Goal: Task Accomplishment & Management: Manage account settings

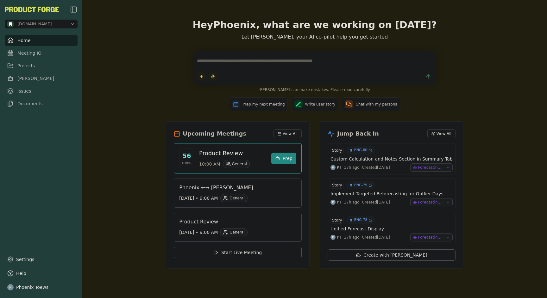
drag, startPoint x: 545, startPoint y: 292, endPoint x: 487, endPoint y: 278, distance: 59.3
click at [479, 274] on div "Hey [PERSON_NAME] , what are we working on [DATE]? Let [PERSON_NAME], your AI c…" at bounding box center [314, 149] width 465 height 298
click at [22, 91] on link "Issues" at bounding box center [41, 90] width 73 height 11
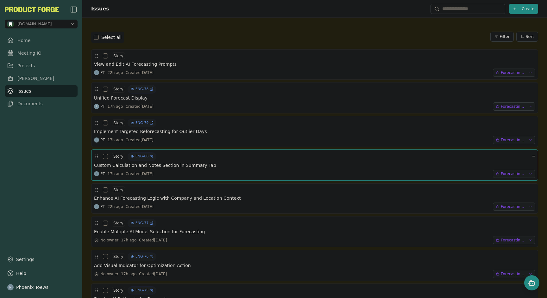
click at [205, 166] on h3 "Custom Calculation and Notes Section in Summary Tab" at bounding box center [155, 165] width 122 height 6
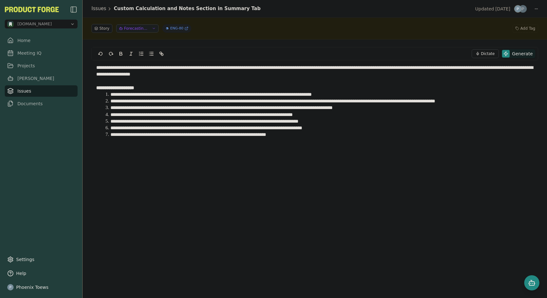
click at [24, 93] on link "Issues" at bounding box center [41, 90] width 73 height 11
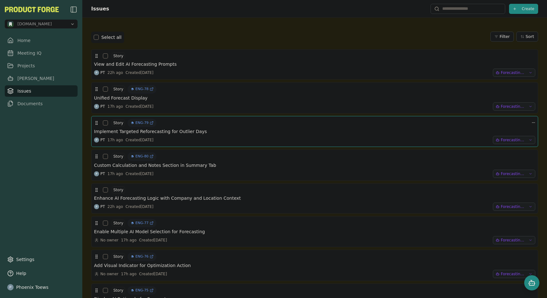
click at [171, 133] on h3 "Implement Targeted Reforecasting for Outlier Days" at bounding box center [150, 132] width 113 height 6
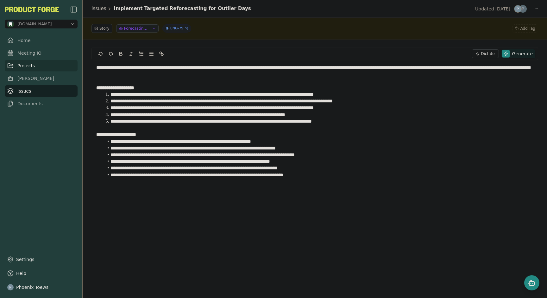
click at [18, 64] on link "Projects" at bounding box center [41, 65] width 73 height 11
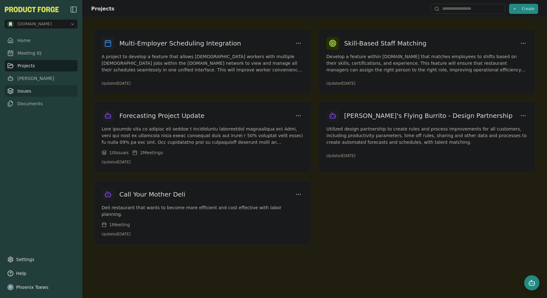
click at [24, 92] on link "Issues" at bounding box center [41, 90] width 73 height 11
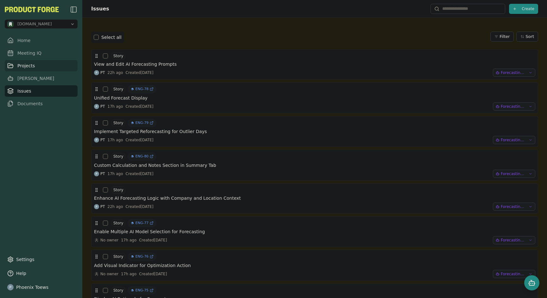
click at [23, 66] on link "Projects" at bounding box center [41, 65] width 73 height 11
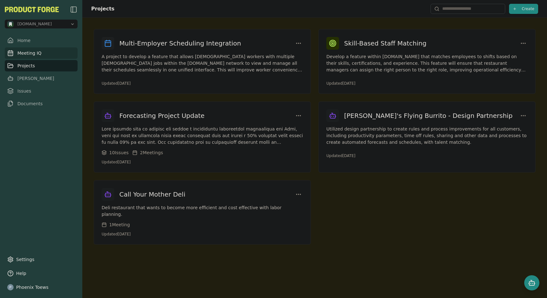
click at [22, 54] on link "Meeting IQ" at bounding box center [41, 52] width 73 height 11
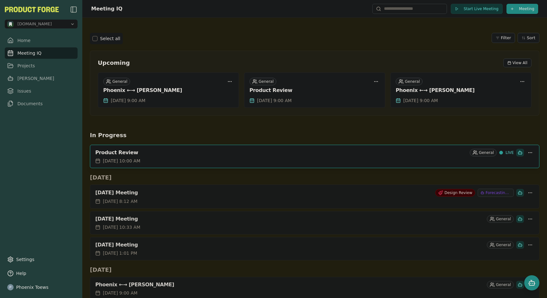
click at [198, 153] on div "Product Review" at bounding box center [281, 153] width 372 height 6
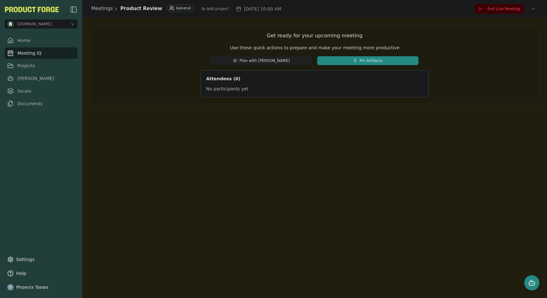
click at [34, 54] on link "Meeting IQ" at bounding box center [41, 52] width 73 height 11
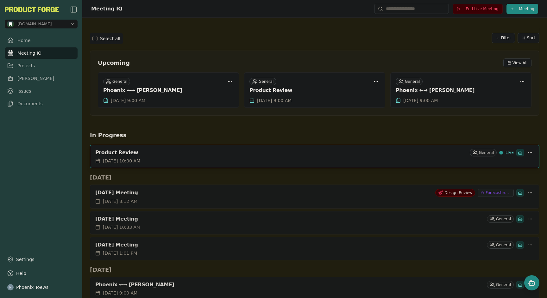
click at [413, 151] on div "Product Review" at bounding box center [281, 153] width 372 height 6
click at [466, 10] on span "End Live Meeting" at bounding box center [482, 8] width 33 height 5
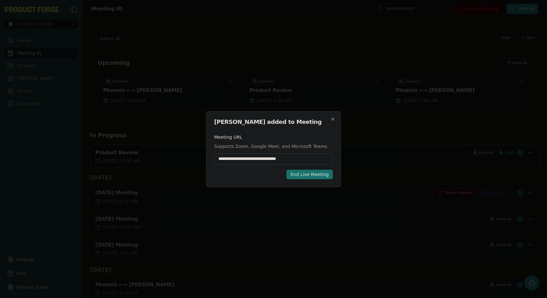
click at [308, 176] on div "End Live Meeting" at bounding box center [310, 175] width 38 height 6
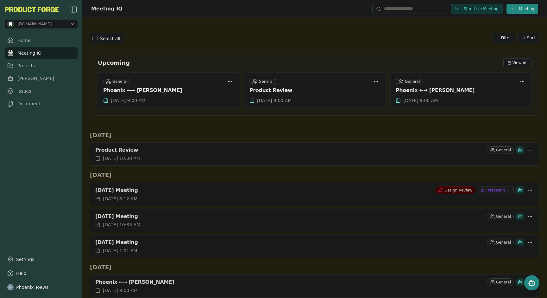
click at [241, 153] on div "Product Review" at bounding box center [289, 150] width 389 height 6
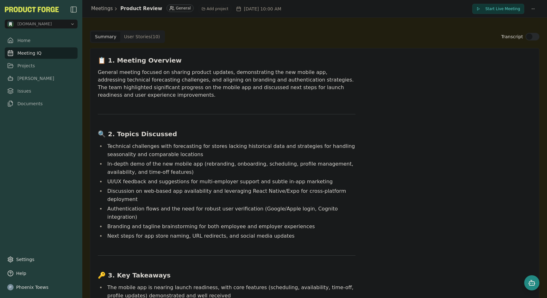
click at [140, 35] on Story "User Stories ( 10 )" at bounding box center [142, 37] width 44 height 10
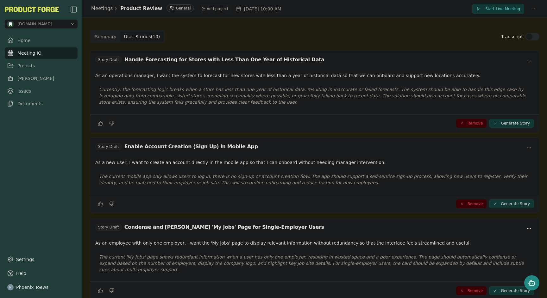
click at [504, 120] on button "Generate Story" at bounding box center [511, 123] width 45 height 9
click at [497, 124] on button "View Generate Story" at bounding box center [509, 123] width 47 height 9
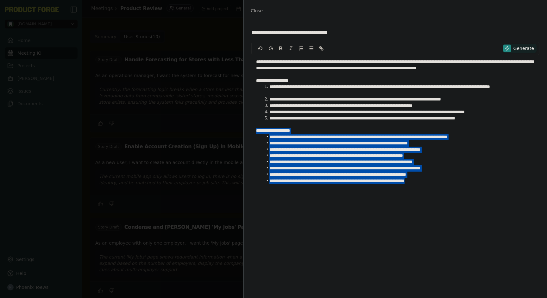
drag, startPoint x: 445, startPoint y: 181, endPoint x: 243, endPoint y: 130, distance: 208.3
click at [243, 130] on div "**********" at bounding box center [395, 149] width 304 height 298
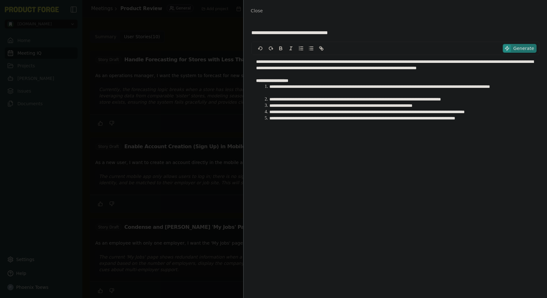
click at [528, 46] on span "Generate" at bounding box center [523, 48] width 21 height 6
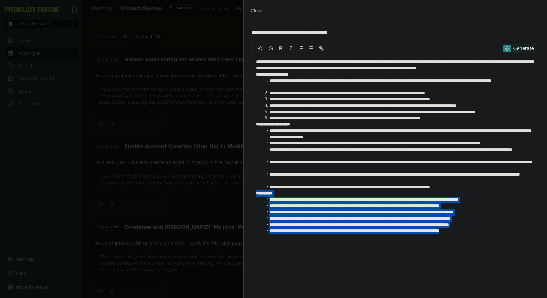
drag, startPoint x: 495, startPoint y: 239, endPoint x: 244, endPoint y: 192, distance: 255.8
click at [244, 192] on div "**********" at bounding box center [395, 160] width 303 height 277
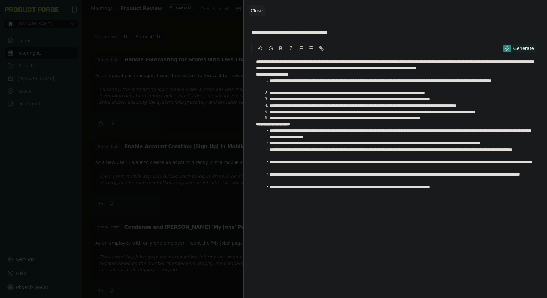
click at [255, 8] on button "Close" at bounding box center [257, 10] width 16 height 11
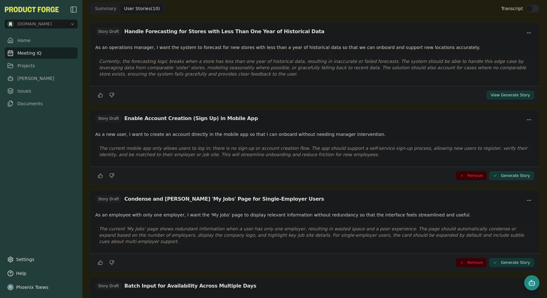
scroll to position [57, 0]
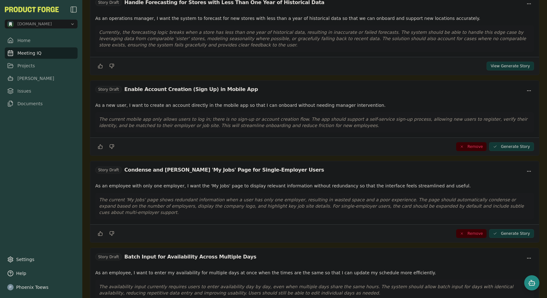
click at [498, 147] on button "Generate Story" at bounding box center [511, 146] width 45 height 9
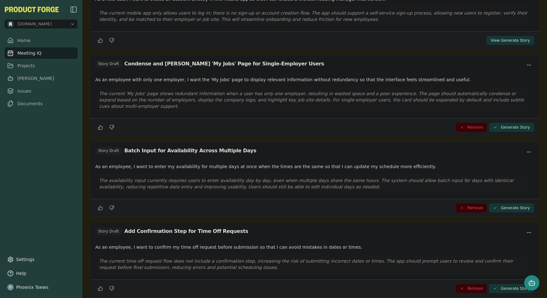
scroll to position [188, 0]
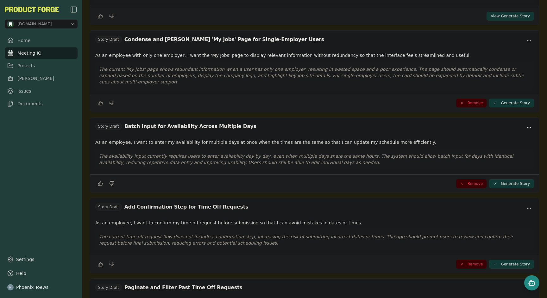
click at [507, 179] on button "Generate Story" at bounding box center [511, 183] width 45 height 9
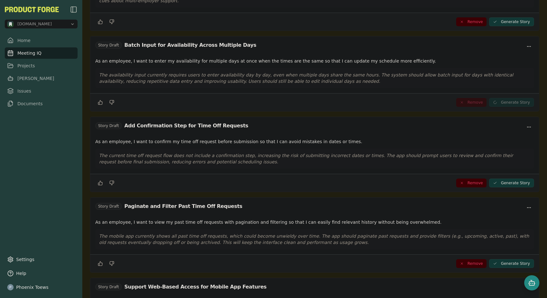
scroll to position [286, 0]
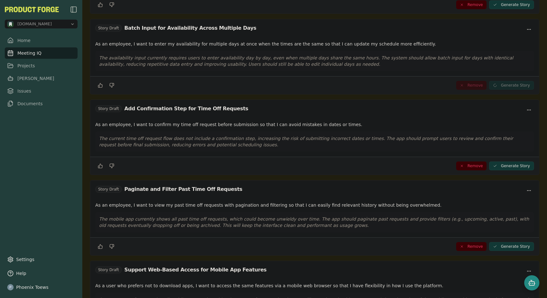
click at [496, 162] on button "Generate Story" at bounding box center [511, 166] width 45 height 9
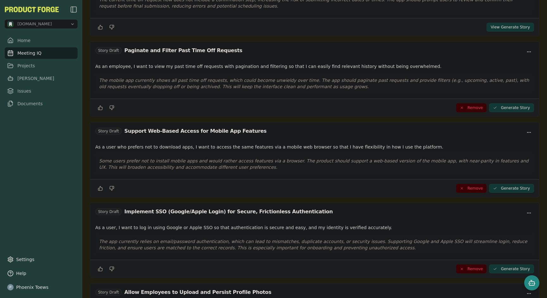
scroll to position [426, 0]
click at [497, 184] on button "Generate Story" at bounding box center [511, 188] width 45 height 9
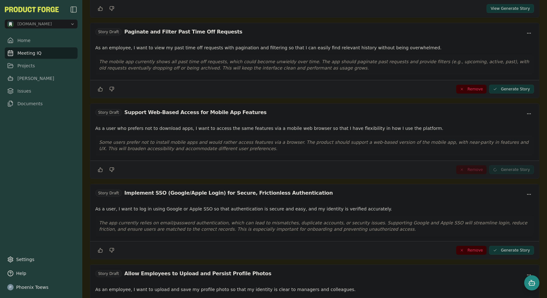
scroll to position [472, 0]
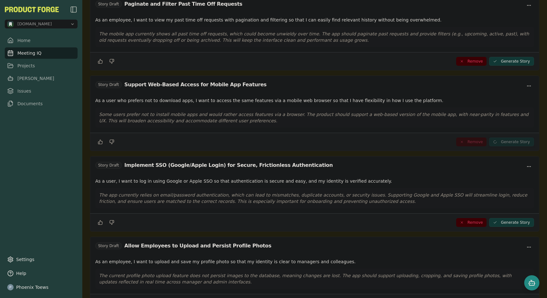
click at [500, 218] on button "Generate Story" at bounding box center [511, 222] width 45 height 9
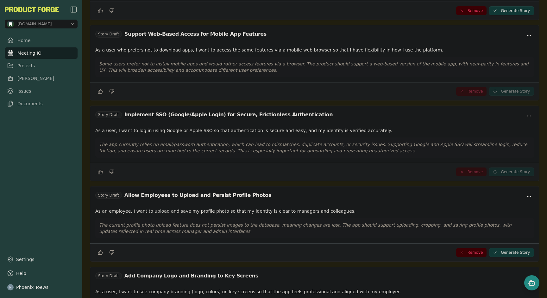
scroll to position [578, 0]
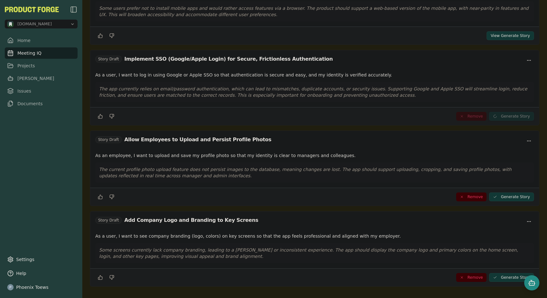
click at [513, 193] on button "Generate Story" at bounding box center [511, 197] width 45 height 9
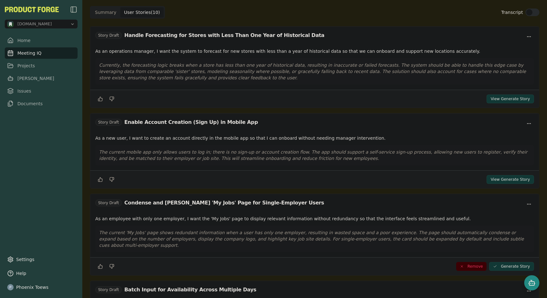
scroll to position [0, 0]
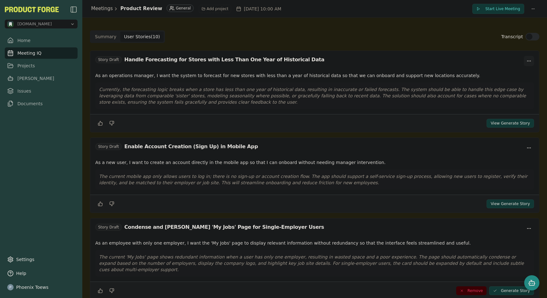
click at [523, 62] on html "methodic.work Home Meeting IQ Projects Smith Issues Documents Settings Help Pho…" at bounding box center [273, 149] width 547 height 298
click at [507, 124] on button "View Generate Story" at bounding box center [509, 123] width 47 height 9
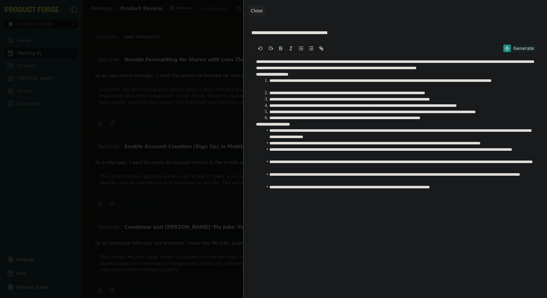
click at [258, 8] on span "Close" at bounding box center [257, 10] width 12 height 5
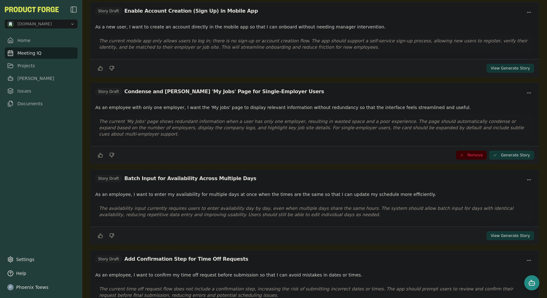
scroll to position [247, 0]
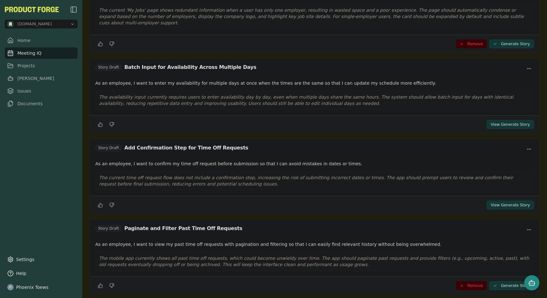
click at [517, 120] on button "View Generate Story" at bounding box center [509, 124] width 47 height 9
click at [511, 120] on button "View Generate Story" at bounding box center [509, 124] width 47 height 9
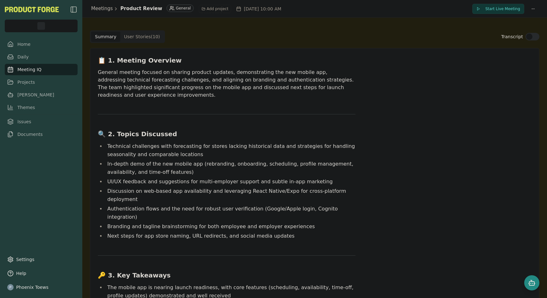
click at [136, 36] on Story "User Stories ( 10 )" at bounding box center [142, 37] width 44 height 10
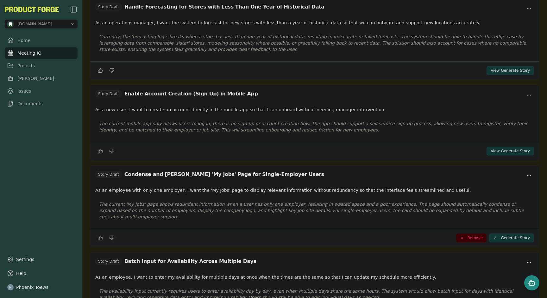
scroll to position [53, 0]
click at [495, 152] on button "View Generate Story" at bounding box center [509, 151] width 47 height 9
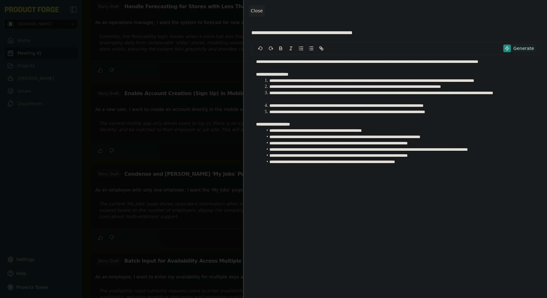
click at [260, 10] on span "Close" at bounding box center [257, 10] width 12 height 5
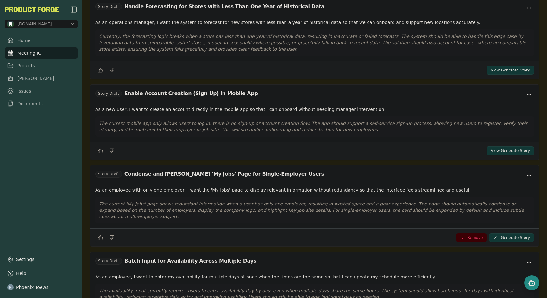
click at [517, 150] on button "View Generate Story" at bounding box center [509, 151] width 47 height 9
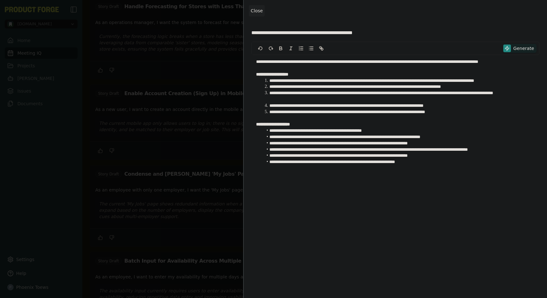
click at [257, 9] on span "Close" at bounding box center [257, 10] width 12 height 5
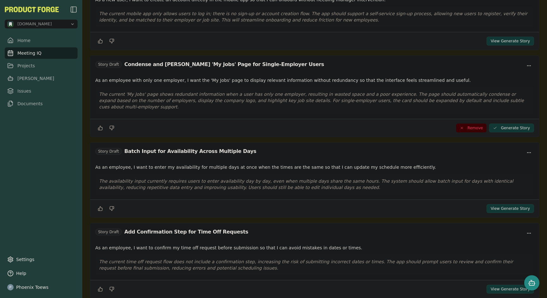
scroll to position [164, 0]
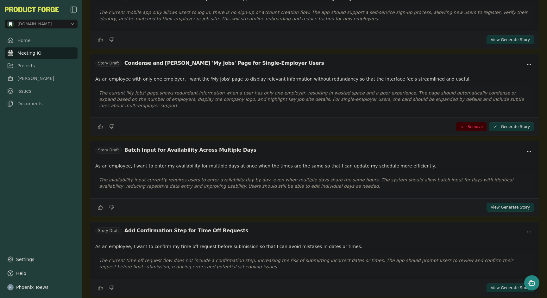
click at [509, 203] on button "View Generate Story" at bounding box center [509, 207] width 47 height 9
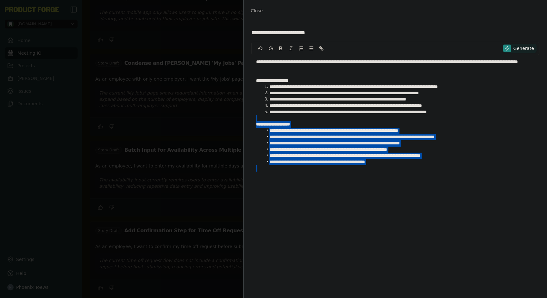
drag, startPoint x: 408, startPoint y: 167, endPoint x: 181, endPoint y: 118, distance: 231.8
click at [181, 118] on body "methodic.work Home Meeting IQ Projects Smith Issues Documents Settings Help Pho…" at bounding box center [273, 149] width 547 height 298
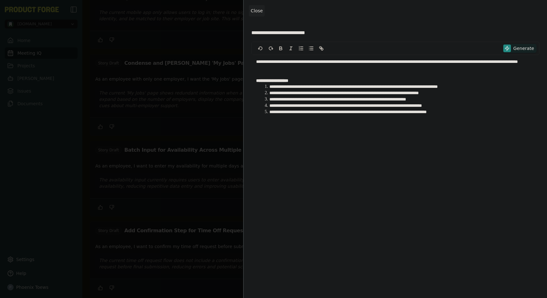
click at [258, 9] on span "Close" at bounding box center [257, 10] width 12 height 5
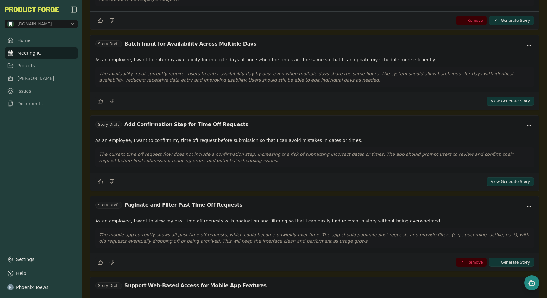
scroll to position [273, 0]
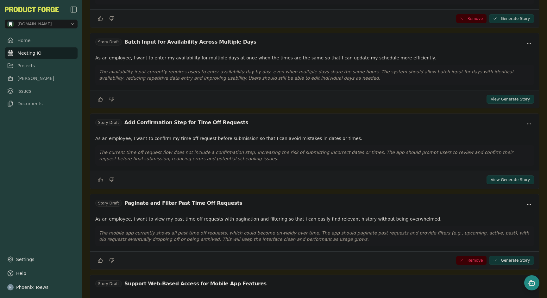
click at [499, 176] on button "View Generate Story" at bounding box center [509, 180] width 47 height 9
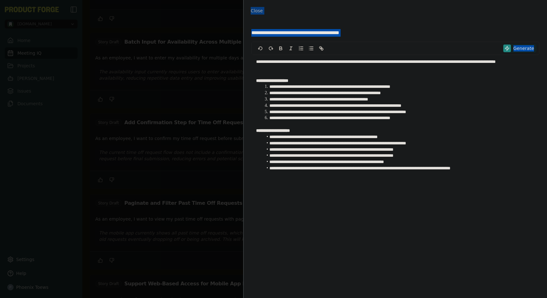
drag, startPoint x: 311, startPoint y: 198, endPoint x: 258, endPoint y: 145, distance: 75.0
click at [240, 144] on body "methodic.work Home Meeting IQ Projects Smith Issues Documents Settings Help Pho…" at bounding box center [273, 149] width 547 height 298
drag, startPoint x: 368, startPoint y: 195, endPoint x: 373, endPoint y: 195, distance: 5.1
click at [368, 195] on div "**********" at bounding box center [395, 160] width 288 height 262
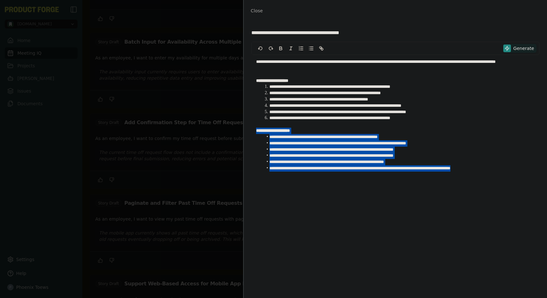
drag, startPoint x: 505, startPoint y: 168, endPoint x: 188, endPoint y: 129, distance: 318.9
click at [188, 129] on body "methodic.work Home Meeting IQ Projects Smith Issues Documents Settings Help Pho…" at bounding box center [273, 149] width 547 height 298
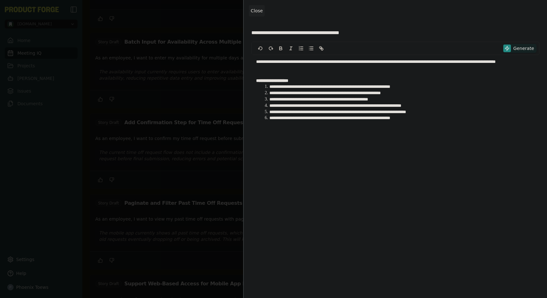
click at [255, 8] on button "Close" at bounding box center [257, 10] width 16 height 11
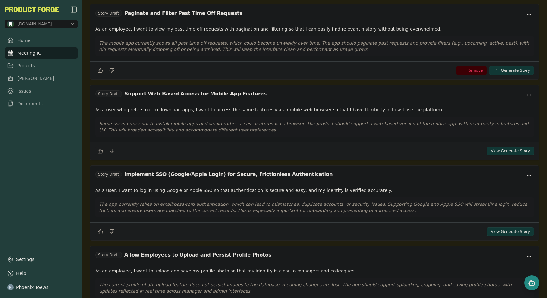
scroll to position [463, 0]
click at [502, 146] on button "View Generate Story" at bounding box center [509, 150] width 47 height 9
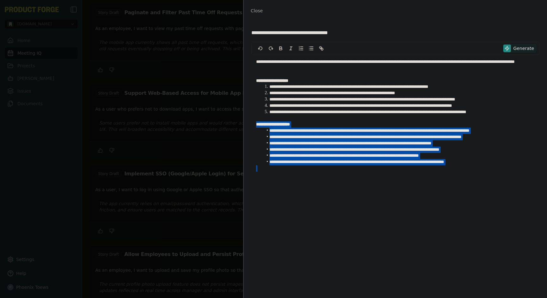
drag, startPoint x: 487, startPoint y: 166, endPoint x: 193, endPoint y: 123, distance: 297.2
click at [193, 123] on body "methodic.work Home Meeting IQ Projects Smith Issues Documents Settings Help Pho…" at bounding box center [273, 149] width 547 height 298
click at [256, 9] on span "Close" at bounding box center [257, 10] width 12 height 5
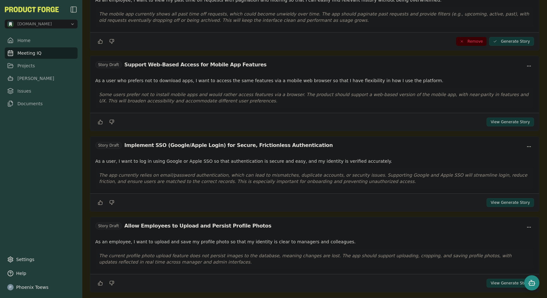
scroll to position [504, 0]
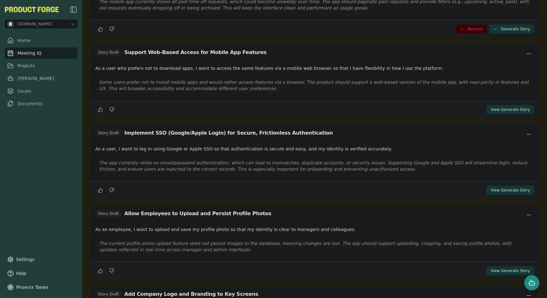
click at [497, 267] on button "View Generate Story" at bounding box center [509, 271] width 47 height 9
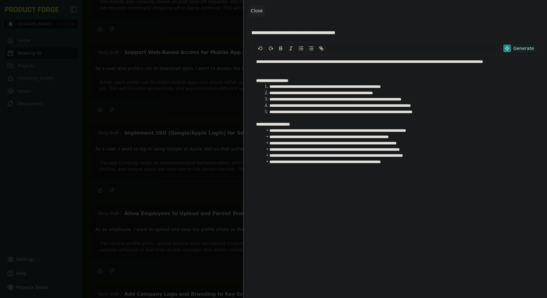
click at [255, 12] on span "Close" at bounding box center [257, 10] width 12 height 5
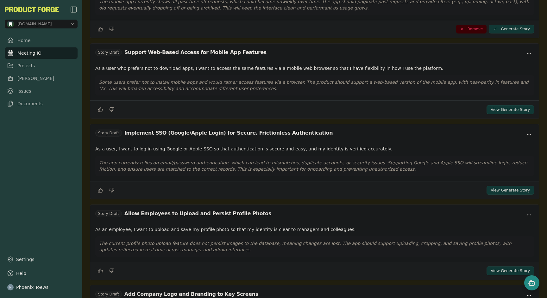
scroll to position [578, 0]
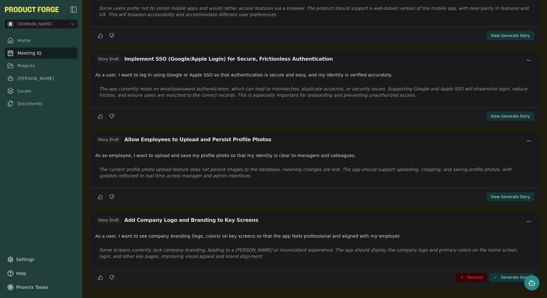
click at [505, 193] on button "View Generate Story" at bounding box center [509, 197] width 47 height 9
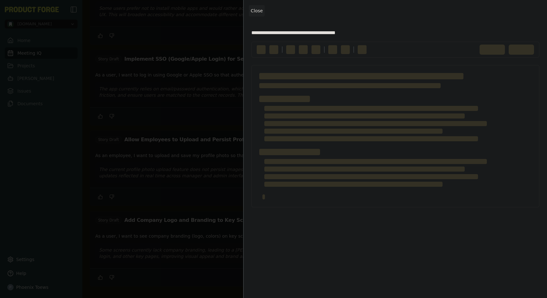
click at [253, 9] on span "Close" at bounding box center [257, 10] width 12 height 5
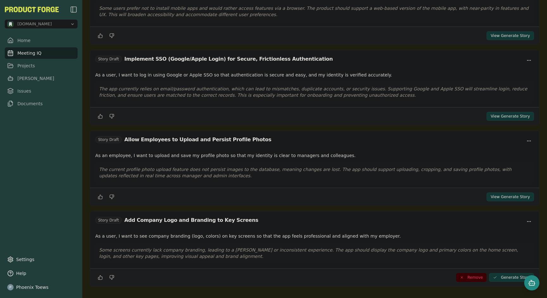
click at [501, 273] on button "Generate Story" at bounding box center [511, 277] width 45 height 9
click at [497, 275] on button "View Generate Story" at bounding box center [509, 277] width 47 height 9
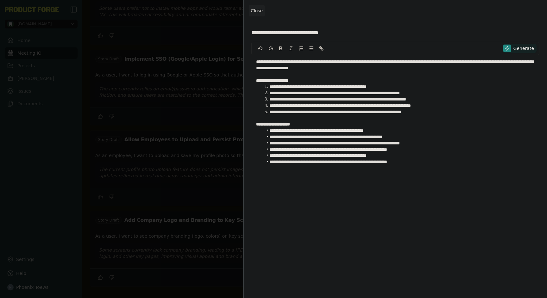
click at [253, 10] on span "Close" at bounding box center [257, 10] width 12 height 5
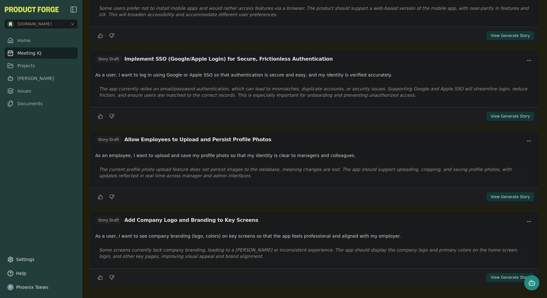
click at [492, 273] on button "View Generate Story" at bounding box center [509, 277] width 47 height 9
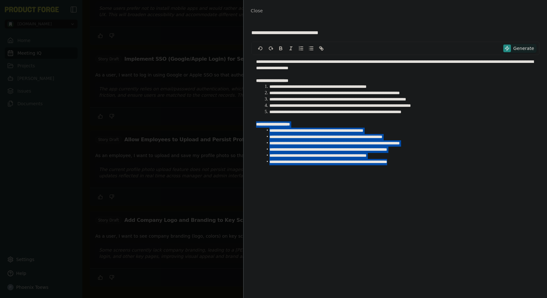
drag, startPoint x: 436, startPoint y: 163, endPoint x: 203, endPoint y: 124, distance: 235.6
click at [203, 124] on body "methodic.work Home Meeting IQ Projects Smith Issues Documents Settings Help Pho…" at bounding box center [273, 149] width 547 height 298
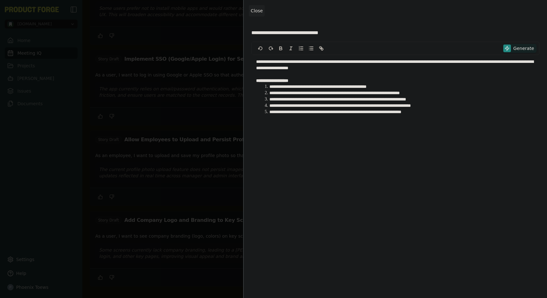
click at [250, 12] on button "Close" at bounding box center [257, 10] width 16 height 11
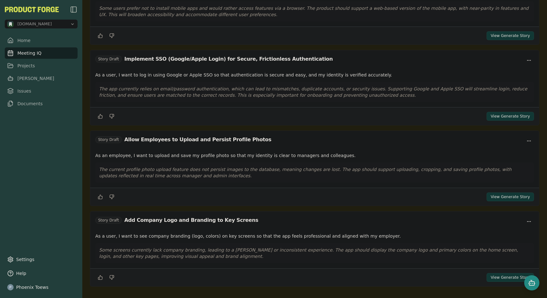
click at [495, 273] on button "View Generate Story" at bounding box center [509, 277] width 47 height 9
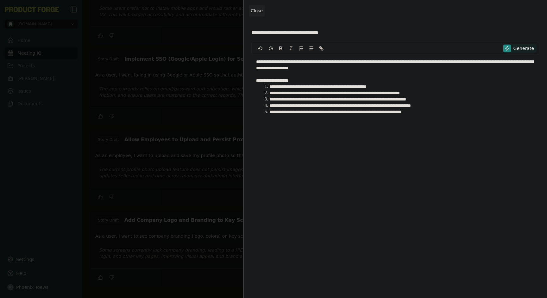
click at [260, 14] on button "Close" at bounding box center [257, 10] width 16 height 11
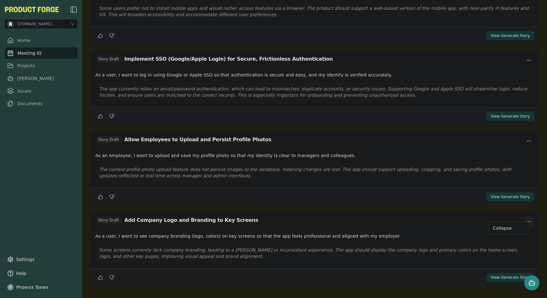
click at [521, 218] on html "methodic.work Home Meeting IQ Projects Smith Issues Documents Settings Help Pho…" at bounding box center [273, 149] width 547 height 298
click at [415, 238] on html "methodic.work Home Meeting IQ Projects Smith Issues Documents Settings Help Pho…" at bounding box center [273, 149] width 547 height 298
click at [18, 87] on link "Issues" at bounding box center [41, 90] width 73 height 11
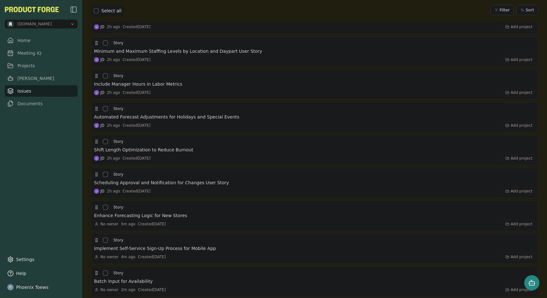
scroll to position [807, 0]
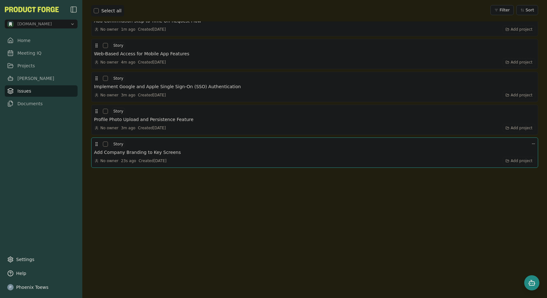
click at [141, 151] on h3 "Add Company Branding to Key Screens" at bounding box center [137, 152] width 87 height 6
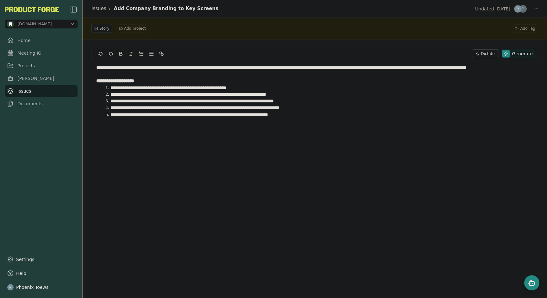
click at [304, 100] on li "**********" at bounding box center [318, 101] width 430 height 7
click at [294, 96] on li "**********" at bounding box center [318, 94] width 430 height 7
click at [179, 81] on p "**********" at bounding box center [314, 81] width 437 height 7
click at [249, 88] on li "**********" at bounding box center [318, 88] width 430 height 7
click at [223, 223] on div "**********" at bounding box center [314, 168] width 447 height 242
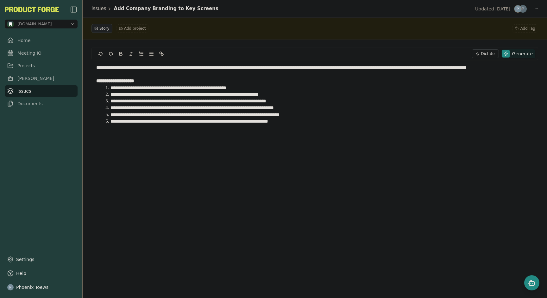
click at [99, 27] on button "Story" at bounding box center [101, 28] width 21 height 9
click at [100, 9] on link "Issues" at bounding box center [98, 8] width 15 height 7
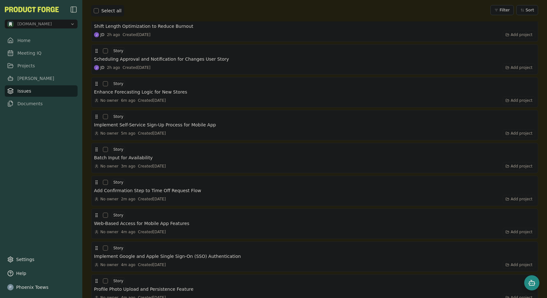
scroll to position [733, 0]
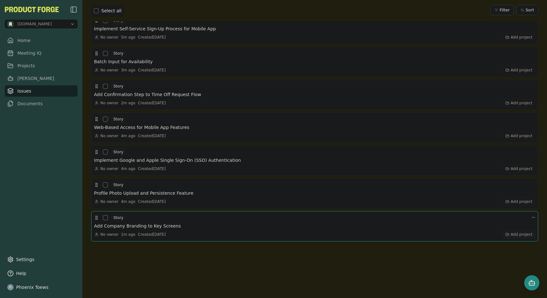
click at [523, 235] on span "Add project" at bounding box center [522, 234] width 22 height 5
click at [402, 273] on div at bounding box center [314, 303] width 447 height 122
click at [29, 66] on link "Projects" at bounding box center [41, 65] width 73 height 11
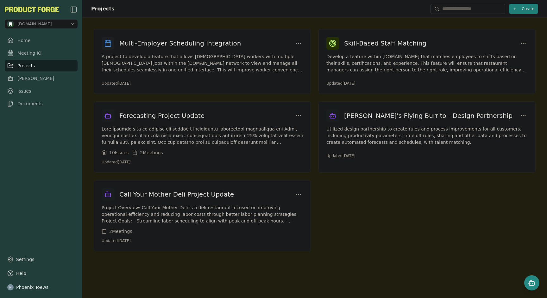
click at [519, 5] on button "Create" at bounding box center [523, 9] width 29 height 10
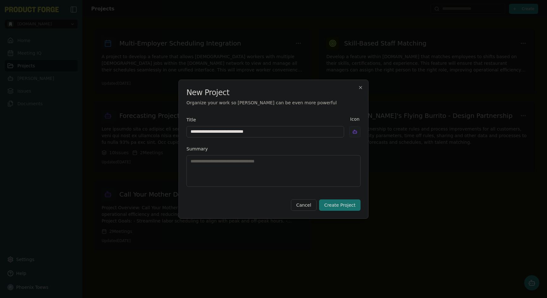
type input "**********"
click at [351, 134] on body "methodic.work Home Meeting IQ Projects Smith Issues Documents Settings Help Pho…" at bounding box center [273, 149] width 547 height 298
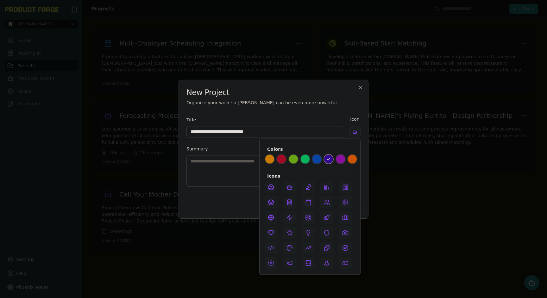
click at [323, 202] on button at bounding box center [326, 203] width 13 height 13
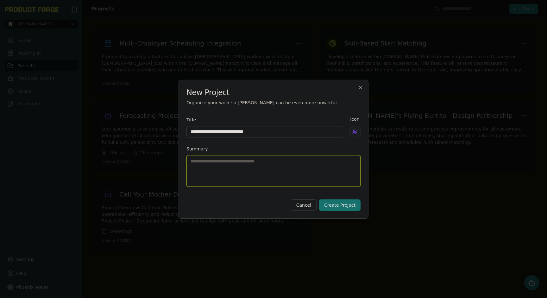
click at [236, 170] on textarea "Summary" at bounding box center [273, 171] width 174 height 32
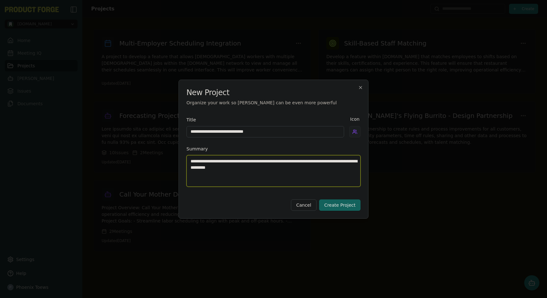
type textarea "**********"
click at [354, 207] on button "Create Project" at bounding box center [339, 205] width 41 height 11
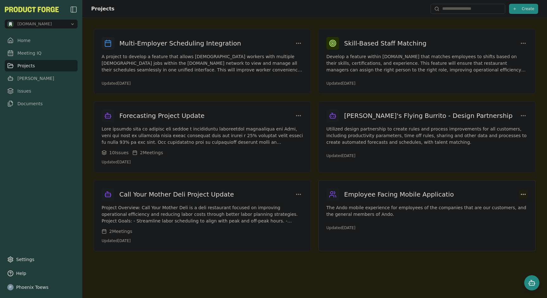
click at [520, 195] on html "methodic.work Home Meeting IQ Projects Smith Issues Documents Settings Help Pho…" at bounding box center [273, 149] width 547 height 298
click at [512, 209] on div "Edit Project" at bounding box center [497, 207] width 58 height 10
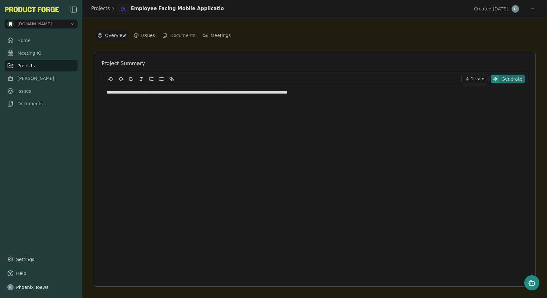
click at [501, 78] on button "Generate" at bounding box center [508, 79] width 34 height 9
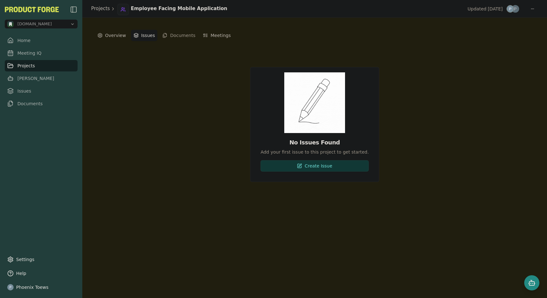
click at [137, 35] on button "Issues" at bounding box center [144, 35] width 27 height 11
click at [26, 91] on link "Issues" at bounding box center [41, 90] width 73 height 11
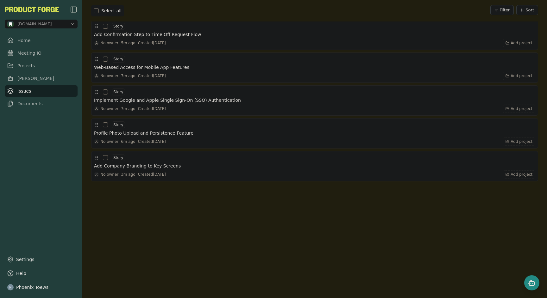
scroll to position [807, 0]
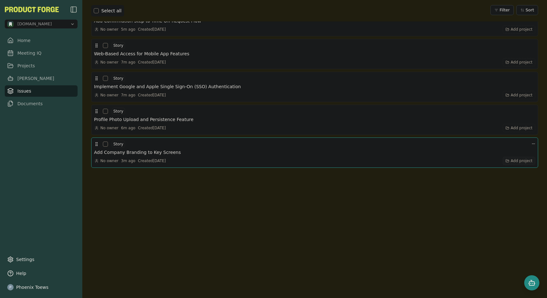
click at [524, 159] on span "Add project" at bounding box center [522, 161] width 22 height 5
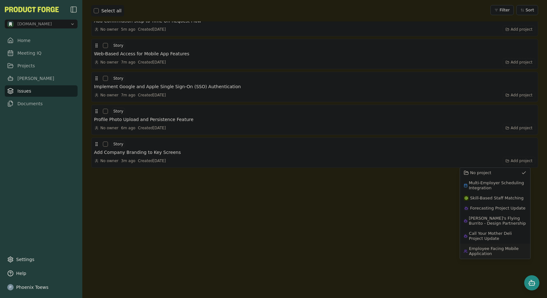
click at [513, 249] on span "Employee Facing Mobile Application" at bounding box center [498, 252] width 58 height 10
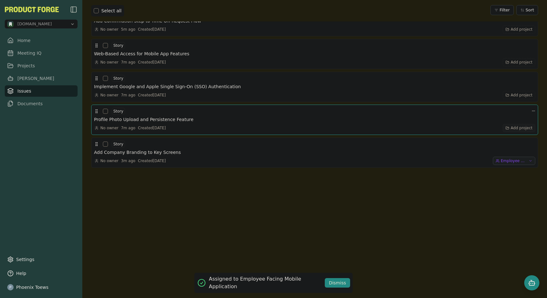
click at [511, 129] on span "Add project" at bounding box center [522, 128] width 22 height 5
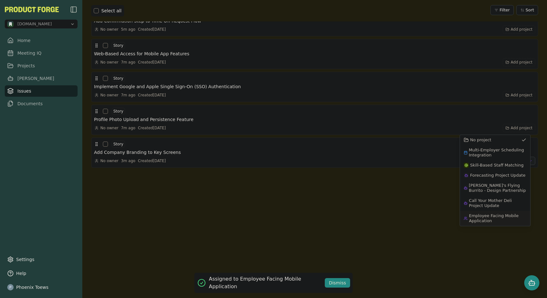
click at [500, 217] on span "Employee Facing Mobile Application" at bounding box center [498, 219] width 58 height 10
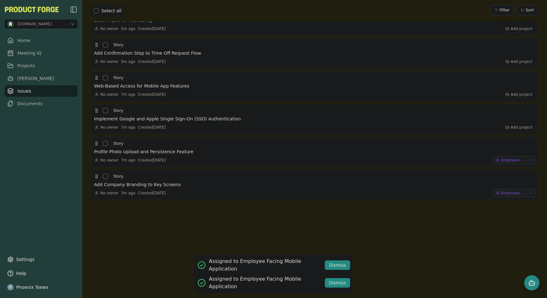
scroll to position [751, 0]
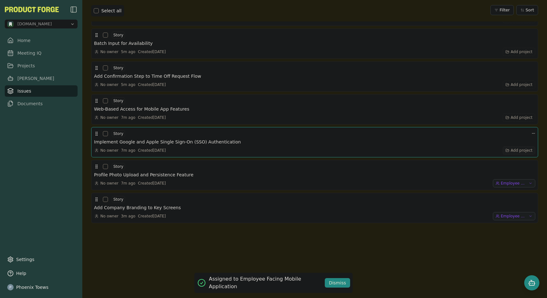
click at [517, 150] on span "Add project" at bounding box center [522, 150] width 22 height 5
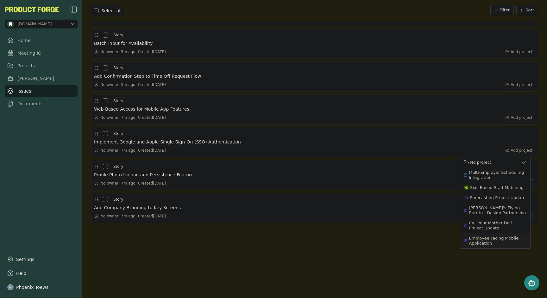
click at [495, 236] on span "Employee Facing Mobile Application" at bounding box center [498, 241] width 58 height 10
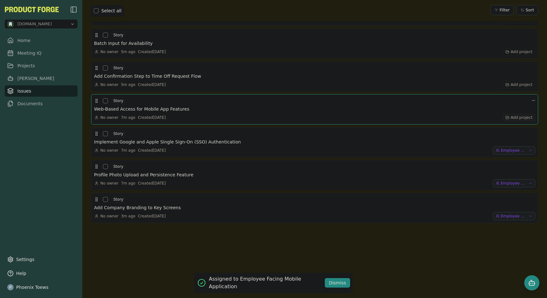
click at [505, 118] on icon "button" at bounding box center [507, 118] width 4 height 4
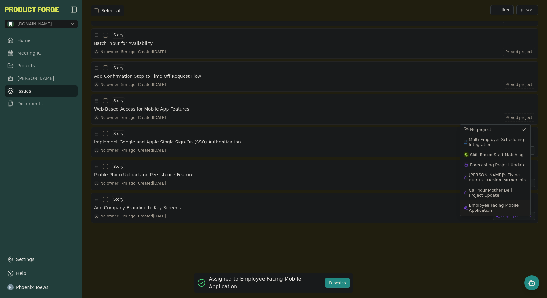
click at [492, 207] on span "Employee Facing Mobile Application" at bounding box center [498, 208] width 58 height 10
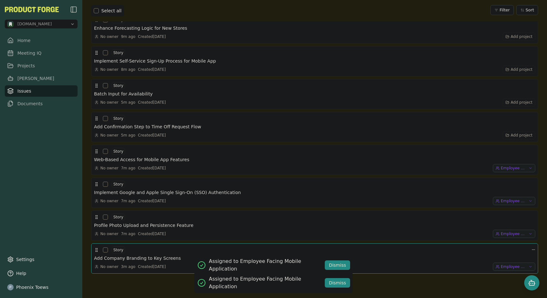
scroll to position [638, 0]
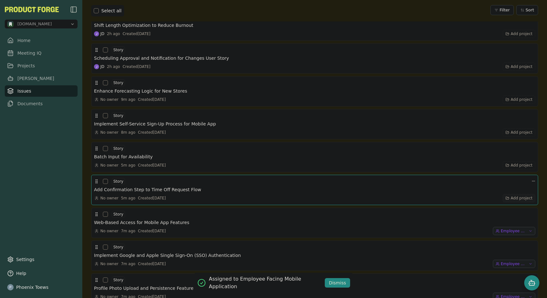
click at [511, 197] on span "Add project" at bounding box center [522, 198] width 22 height 5
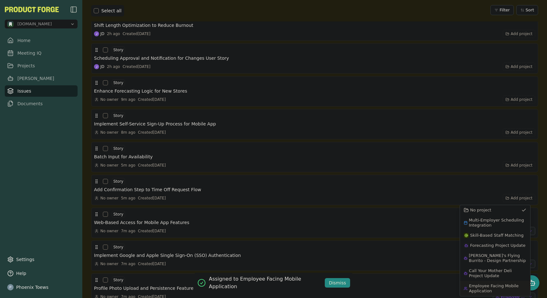
click at [494, 287] on span "Employee Facing Mobile Application" at bounding box center [498, 289] width 58 height 10
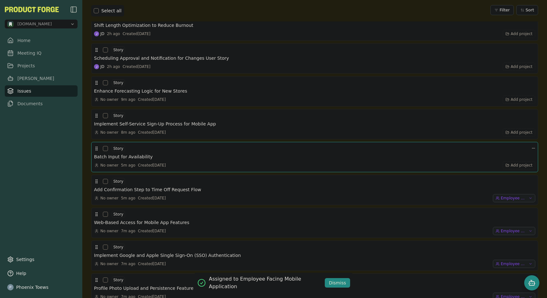
click at [509, 160] on div "Batch Input for Availability" at bounding box center [314, 157] width 441 height 6
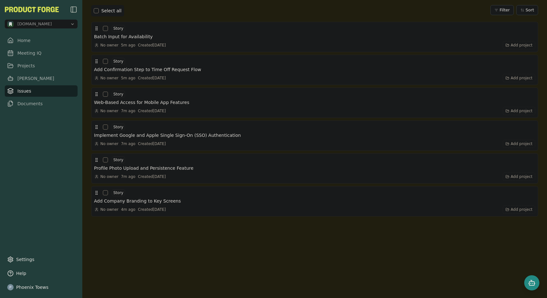
scroll to position [745, 0]
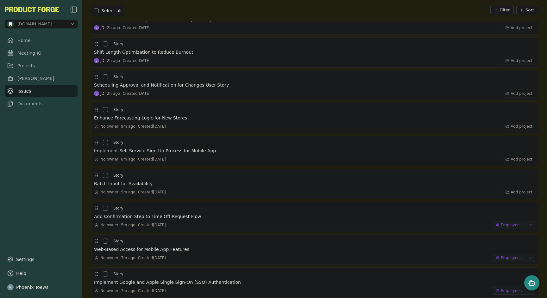
scroll to position [729, 0]
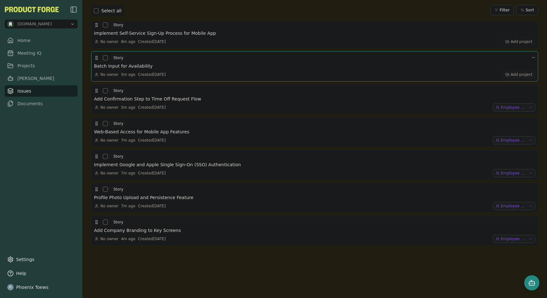
click at [520, 75] on span "Add project" at bounding box center [522, 74] width 22 height 5
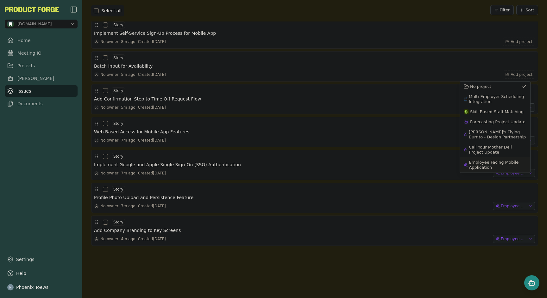
click at [493, 164] on span "Employee Facing Mobile Application" at bounding box center [498, 165] width 58 height 10
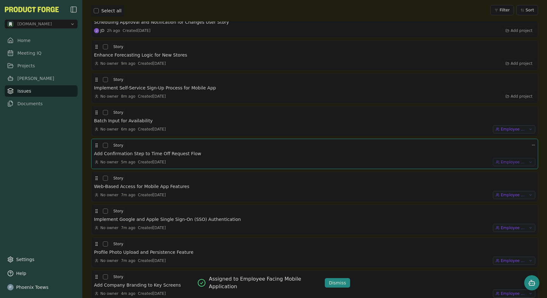
scroll to position [663, 0]
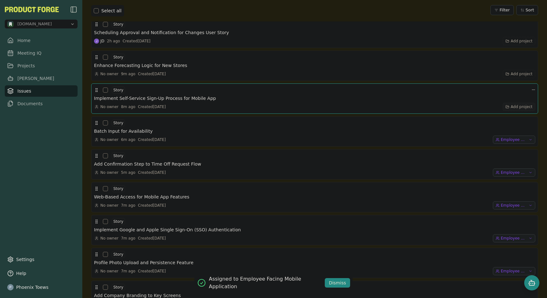
click at [511, 107] on span "Add project" at bounding box center [522, 106] width 22 height 5
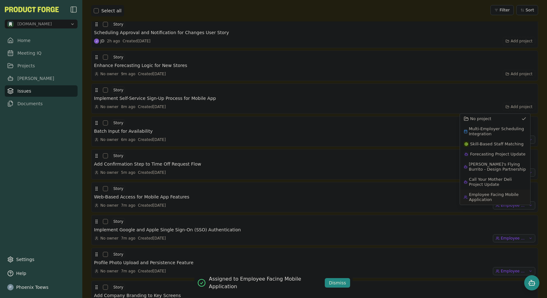
click at [490, 192] on span "Employee Facing Mobile Application" at bounding box center [498, 197] width 58 height 10
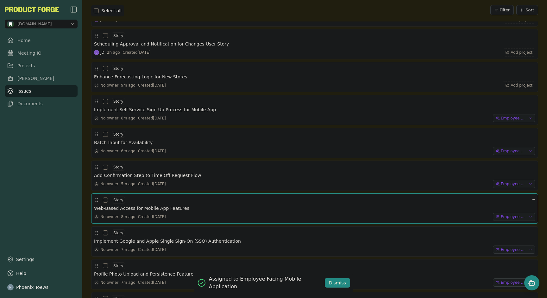
scroll to position [604, 0]
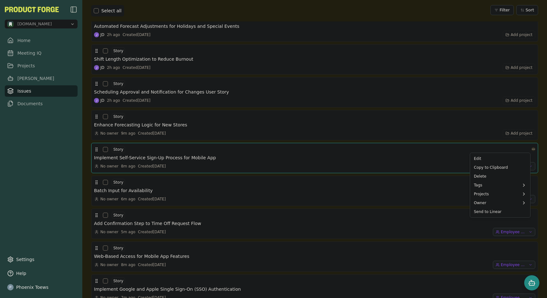
click at [527, 148] on html "[DOMAIN_NAME] Home Meeting IQ Projects [PERSON_NAME] Issues Documents Settings …" at bounding box center [273, 149] width 547 height 298
click at [498, 212] on div "Send to Linear" at bounding box center [500, 212] width 58 height 9
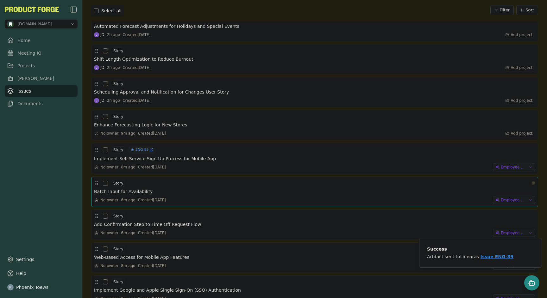
click at [528, 183] on html "methodic.work Home Meeting IQ Projects Smith Issues Documents Settings Help Pho…" at bounding box center [273, 149] width 547 height 298
click at [491, 246] on div "Send to Linear" at bounding box center [500, 245] width 58 height 9
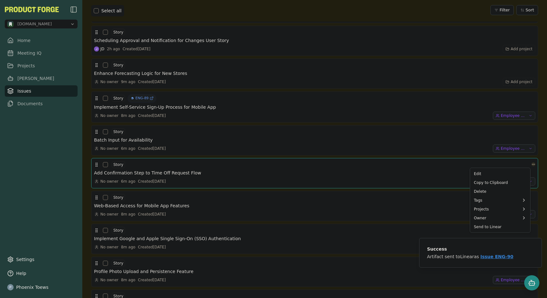
click at [528, 163] on html "methodic.work Home Meeting IQ Projects Smith Issues Documents Settings Help Pho…" at bounding box center [273, 149] width 547 height 298
click at [495, 229] on div "Send to Linear" at bounding box center [500, 227] width 58 height 9
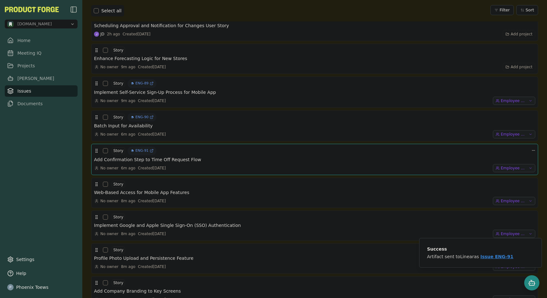
scroll to position [705, 0]
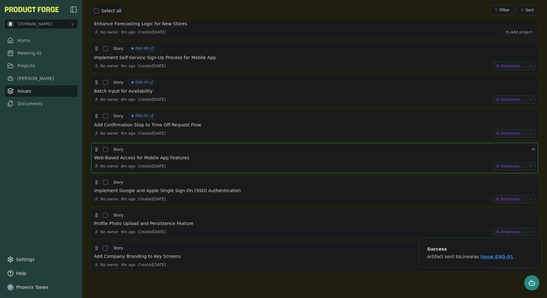
click at [529, 148] on html "methodic.work Home Meeting IQ Projects Smith Issues Documents Settings Help Pho…" at bounding box center [273, 149] width 547 height 298
click at [498, 211] on div "Send to Linear" at bounding box center [500, 211] width 58 height 9
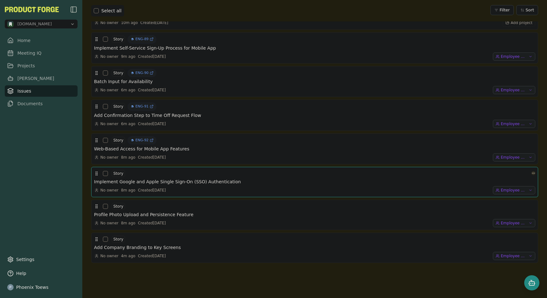
click at [527, 174] on html "[DOMAIN_NAME] Home Meeting IQ Projects [PERSON_NAME] Issues Documents Settings …" at bounding box center [273, 149] width 547 height 298
click at [487, 237] on div "Send to Linear" at bounding box center [500, 236] width 58 height 9
click at [526, 206] on div "Story" at bounding box center [314, 208] width 441 height 8
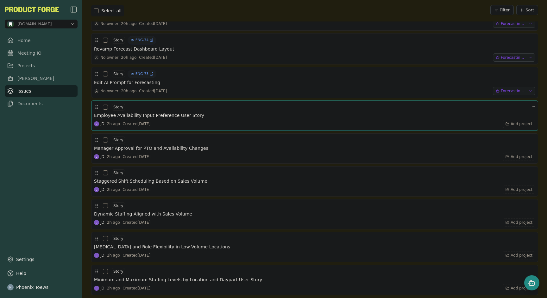
scroll to position [383, 0]
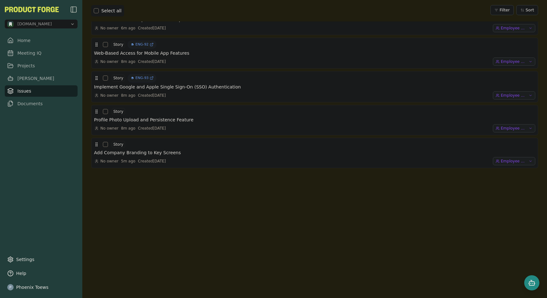
scroll to position [751, 0]
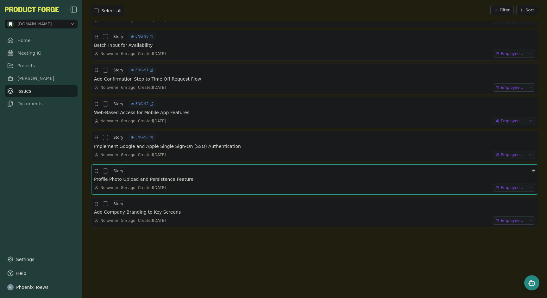
click at [527, 170] on html "[DOMAIN_NAME] Home Meeting IQ Projects [PERSON_NAME] Issues Documents Settings …" at bounding box center [273, 149] width 547 height 298
click at [494, 233] on div "Send to Linear" at bounding box center [500, 233] width 58 height 9
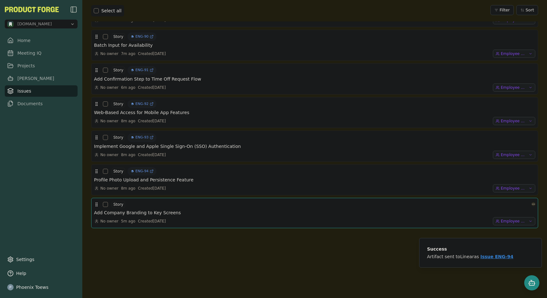
click at [531, 203] on div at bounding box center [533, 205] width 4 height 8
click at [527, 203] on html "[DOMAIN_NAME] Home Meeting IQ Projects [PERSON_NAME] Issues Documents Settings …" at bounding box center [273, 149] width 547 height 298
click at [497, 268] on div "Send to Linear" at bounding box center [500, 267] width 58 height 9
click at [288, 272] on div at bounding box center [314, 290] width 447 height 122
